Goal: Task Accomplishment & Management: Manage account settings

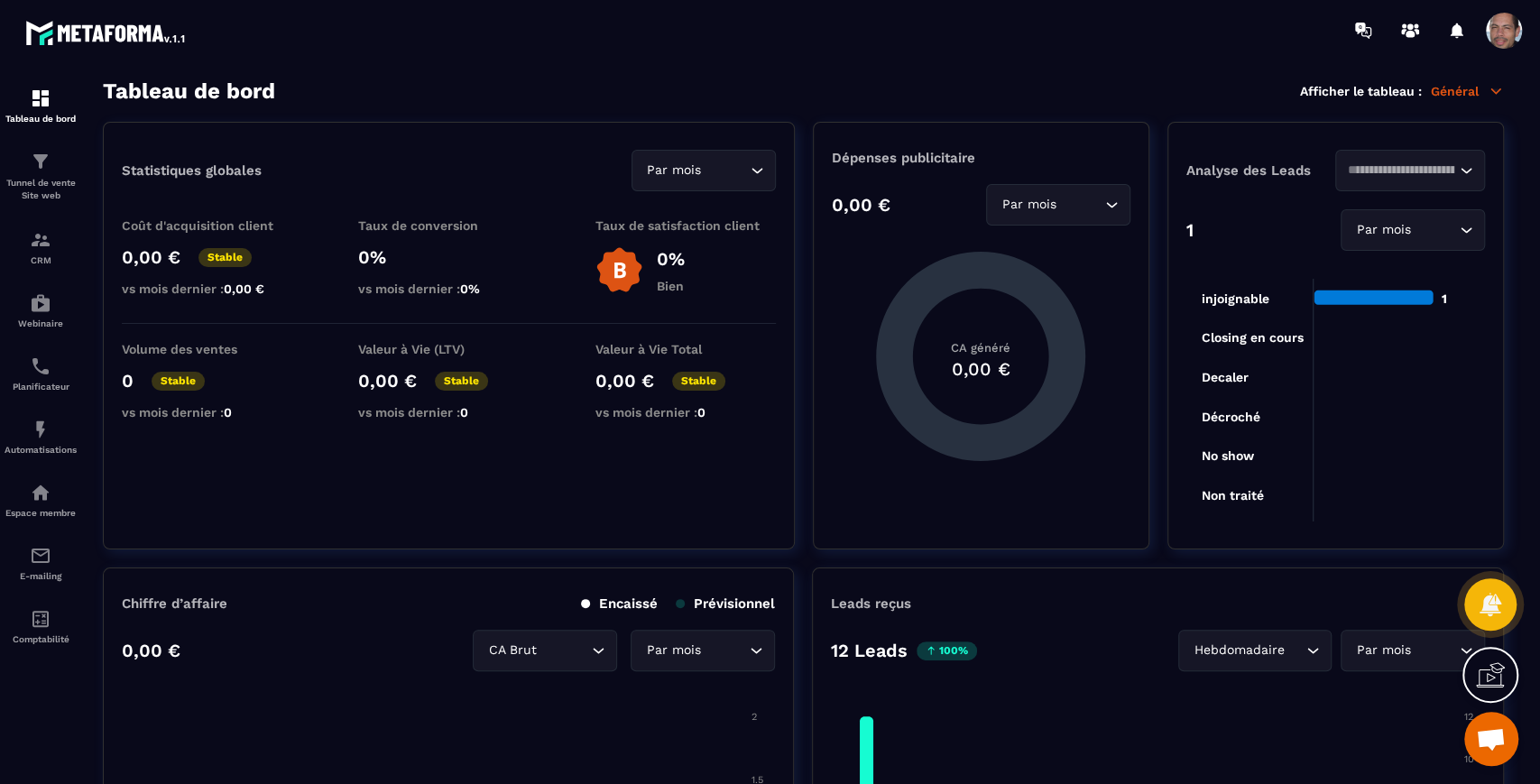
click at [1514, 41] on span at bounding box center [1504, 30] width 36 height 36
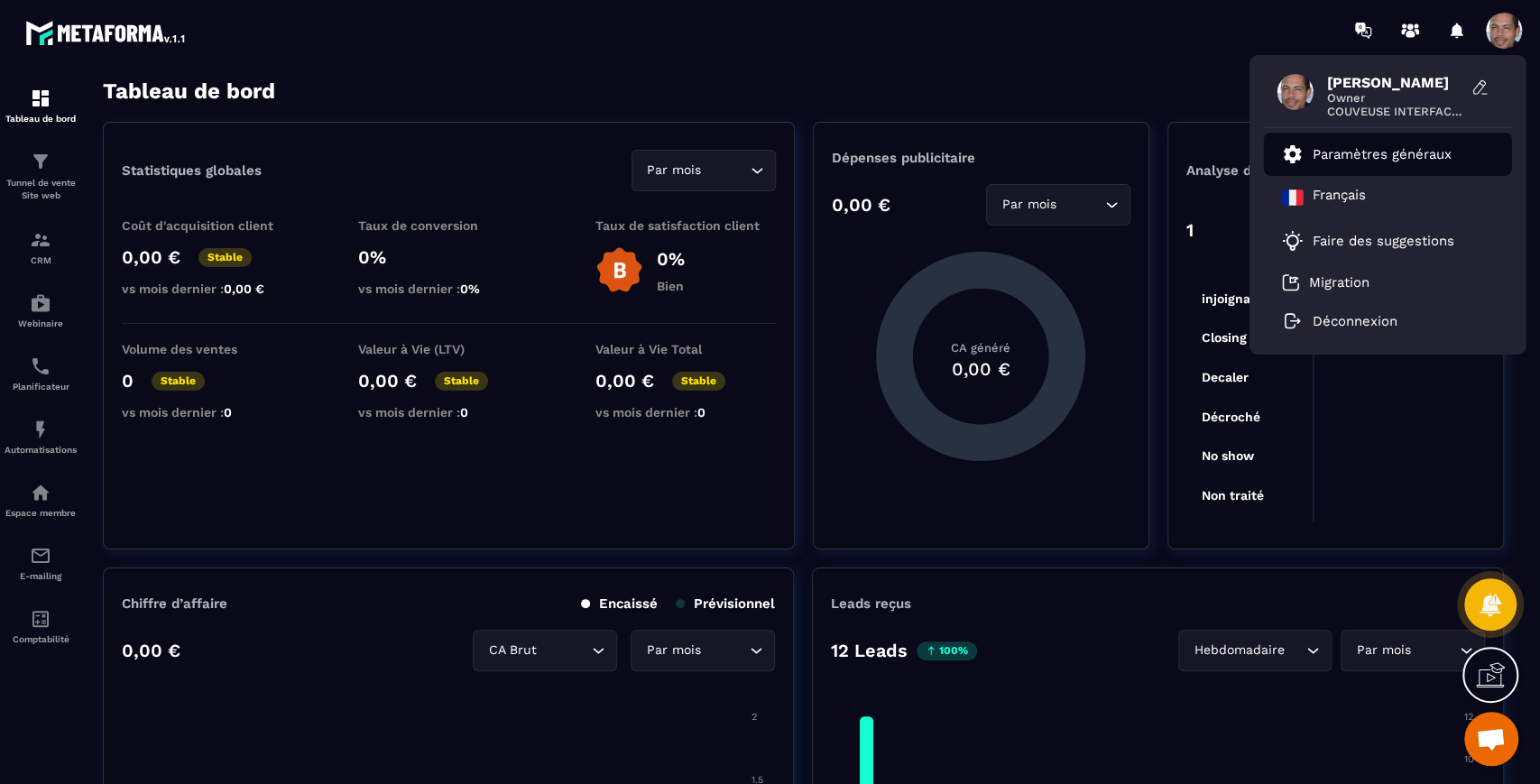
click at [1414, 153] on p "Paramètres généraux" at bounding box center [1381, 154] width 139 height 16
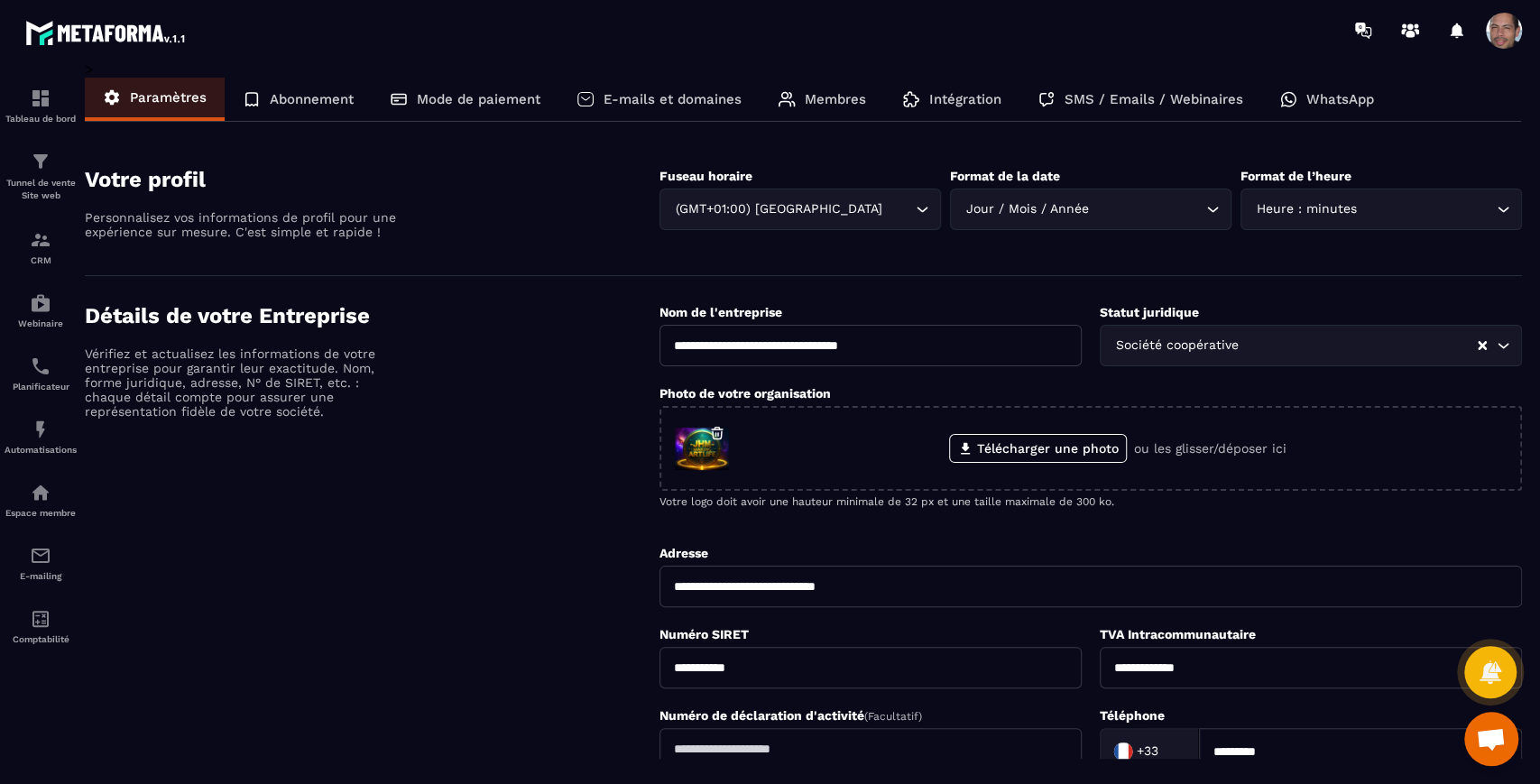
click at [506, 99] on p "Mode de paiement" at bounding box center [478, 98] width 124 height 16
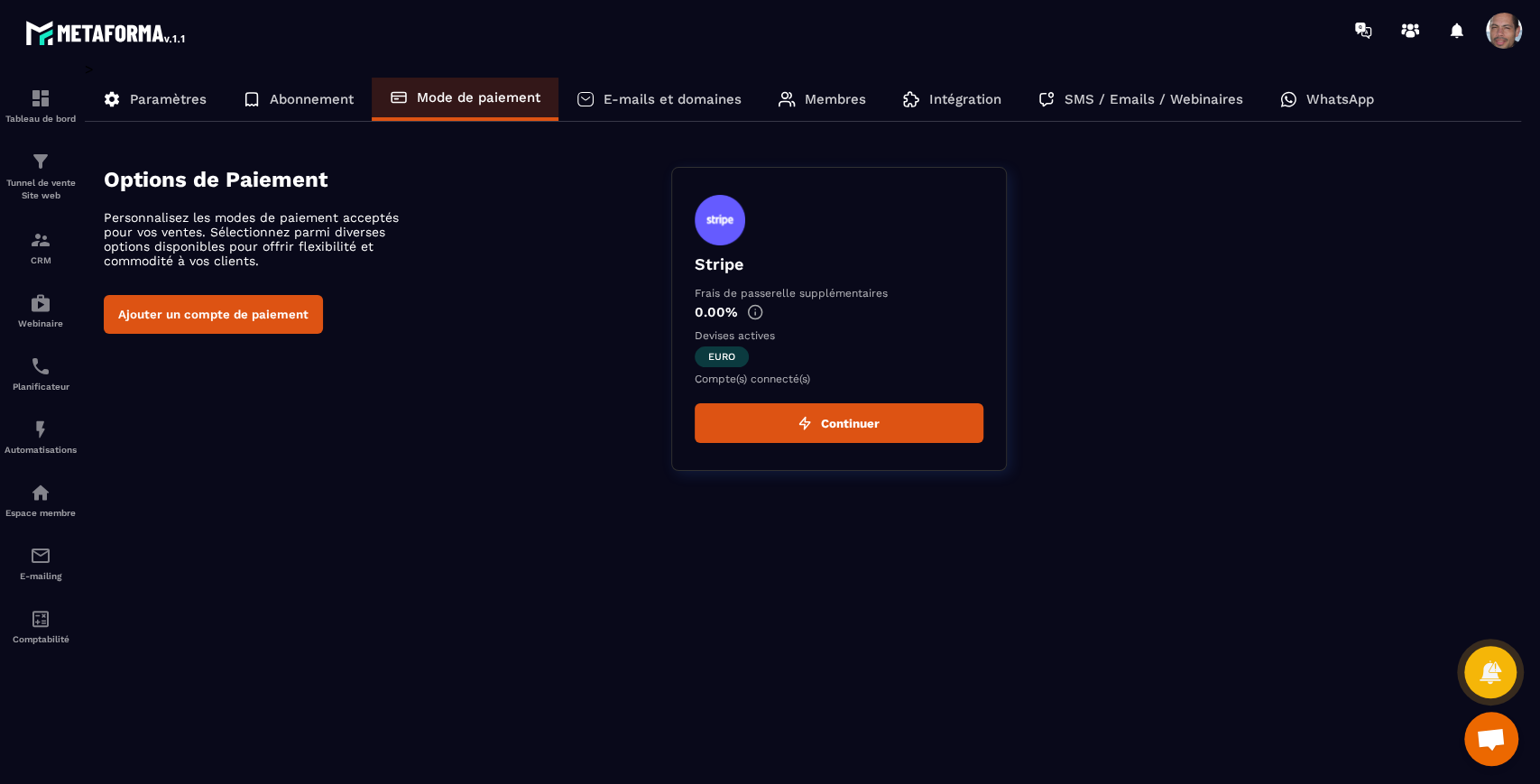
click at [906, 430] on button "Continuer" at bounding box center [839, 423] width 289 height 40
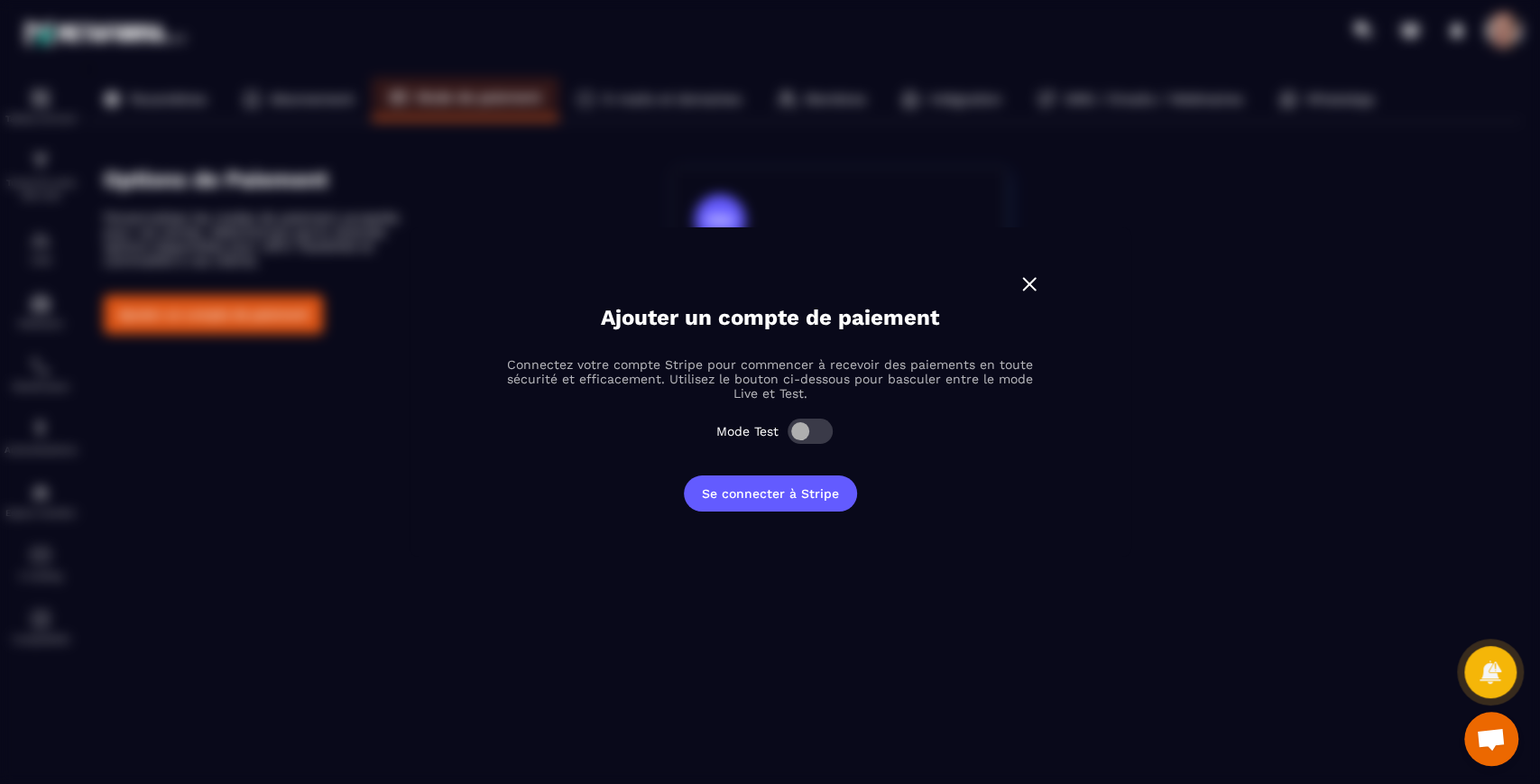
click at [809, 427] on span "Modal window" at bounding box center [811, 431] width 45 height 26
click at [782, 496] on button "Se connecter à Stripe" at bounding box center [770, 493] width 173 height 36
